Goal: Transaction & Acquisition: Purchase product/service

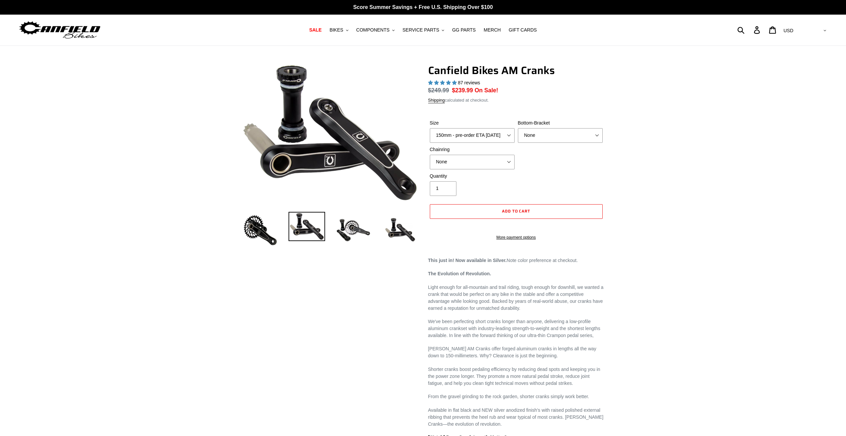
select select "highest-rating"
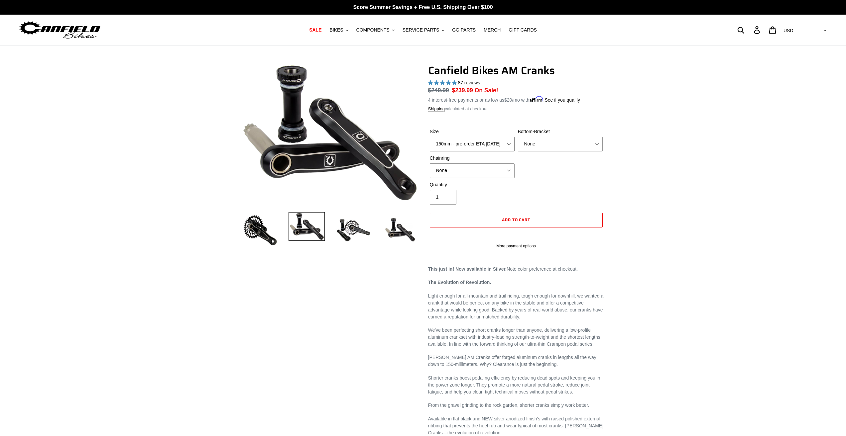
click at [471, 137] on select "150mm - pre-order ETA [DATE] 155mm - pre-order ETA [DATE] 160mm - pre-order ETA…" at bounding box center [472, 144] width 85 height 15
click at [555, 145] on select "None BSA Threaded 68/73mm Press Fit PF92" at bounding box center [560, 144] width 85 height 15
select select "BSA Threaded 68/73mm"
click at [518, 137] on select "None BSA Threaded 68/73mm Press Fit PF92" at bounding box center [560, 144] width 85 height 15
click at [622, 168] on div "Previous slide" at bounding box center [423, 354] width 846 height 581
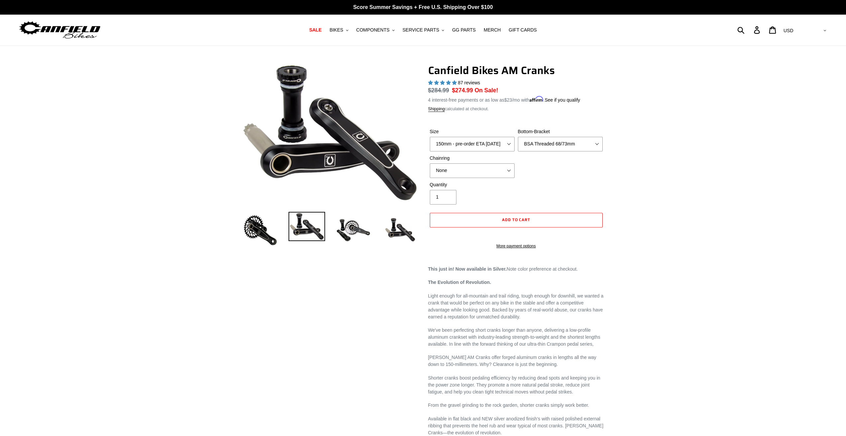
click at [692, 171] on div "Previous slide" at bounding box center [423, 354] width 846 height 581
click at [518, 172] on div "Size 150mm - pre-order ETA [DATE] 155mm - pre-order ETA [DATE] 160mm - pre-orde…" at bounding box center [516, 154] width 176 height 53
click at [512, 173] on select "None 30t Round (Boost 148) 30t Oval (Boost 148) 32t Round (Boost 148) 32t Oval …" at bounding box center [472, 170] width 85 height 15
click at [344, 231] on img at bounding box center [353, 230] width 37 height 37
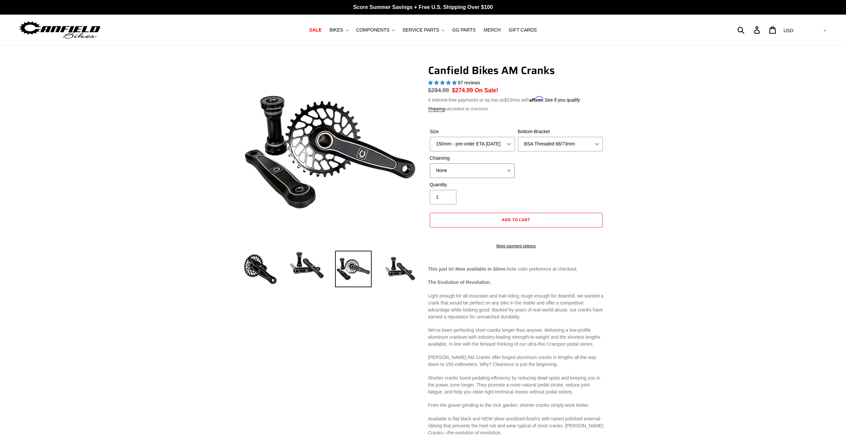
click at [450, 171] on select "None 30t Round (Boost 148) 30t Oval (Boost 148) 32t Round (Boost 148) 32t Oval …" at bounding box center [472, 170] width 85 height 15
click at [430, 163] on select "None 30t Round (Boost 148) 30t Oval (Boost 148) 32t Round (Boost 148) 32t Oval …" at bounding box center [472, 170] width 85 height 15
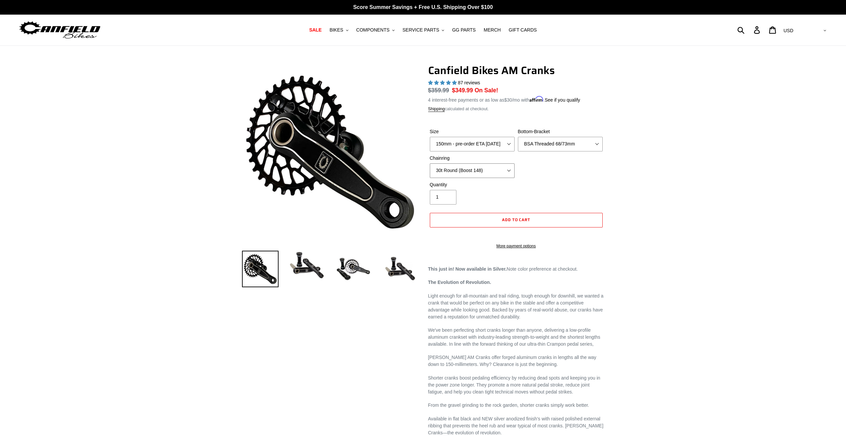
click at [489, 176] on select "None 30t Round (Boost 148) 30t Oval (Boost 148) 32t Round (Boost 148) 32t Oval …" at bounding box center [472, 170] width 85 height 15
select select "None"
click at [430, 163] on select "None 30t Round (Boost 148) 30t Oval (Boost 148) 32t Round (Boost 148) 32t Oval …" at bounding box center [472, 170] width 85 height 15
click at [544, 178] on div "Size 150mm - pre-order ETA [DATE] 155mm - pre-order ETA [DATE] 160mm - pre-orde…" at bounding box center [516, 154] width 176 height 53
click at [293, 270] on img at bounding box center [306, 265] width 37 height 29
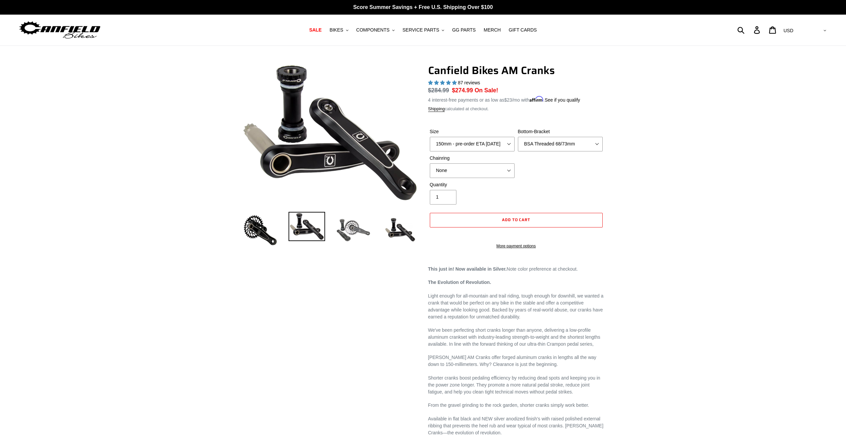
click at [345, 237] on img at bounding box center [353, 230] width 37 height 37
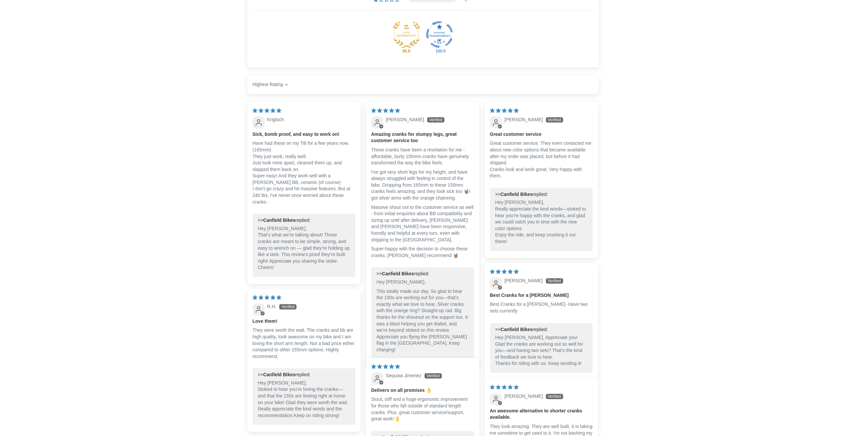
scroll to position [831, 0]
